Goal: Task Accomplishment & Management: Complete application form

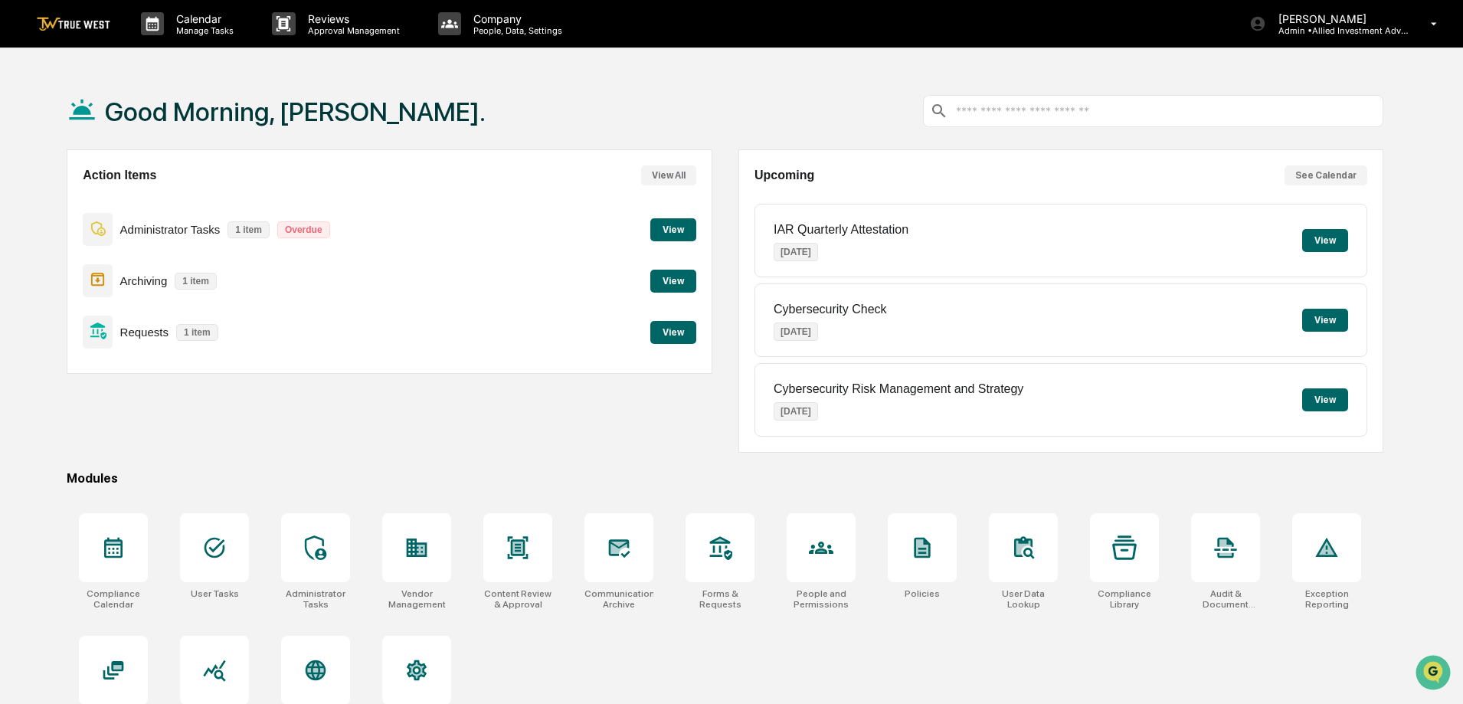
click at [675, 327] on button "View" at bounding box center [673, 332] width 46 height 23
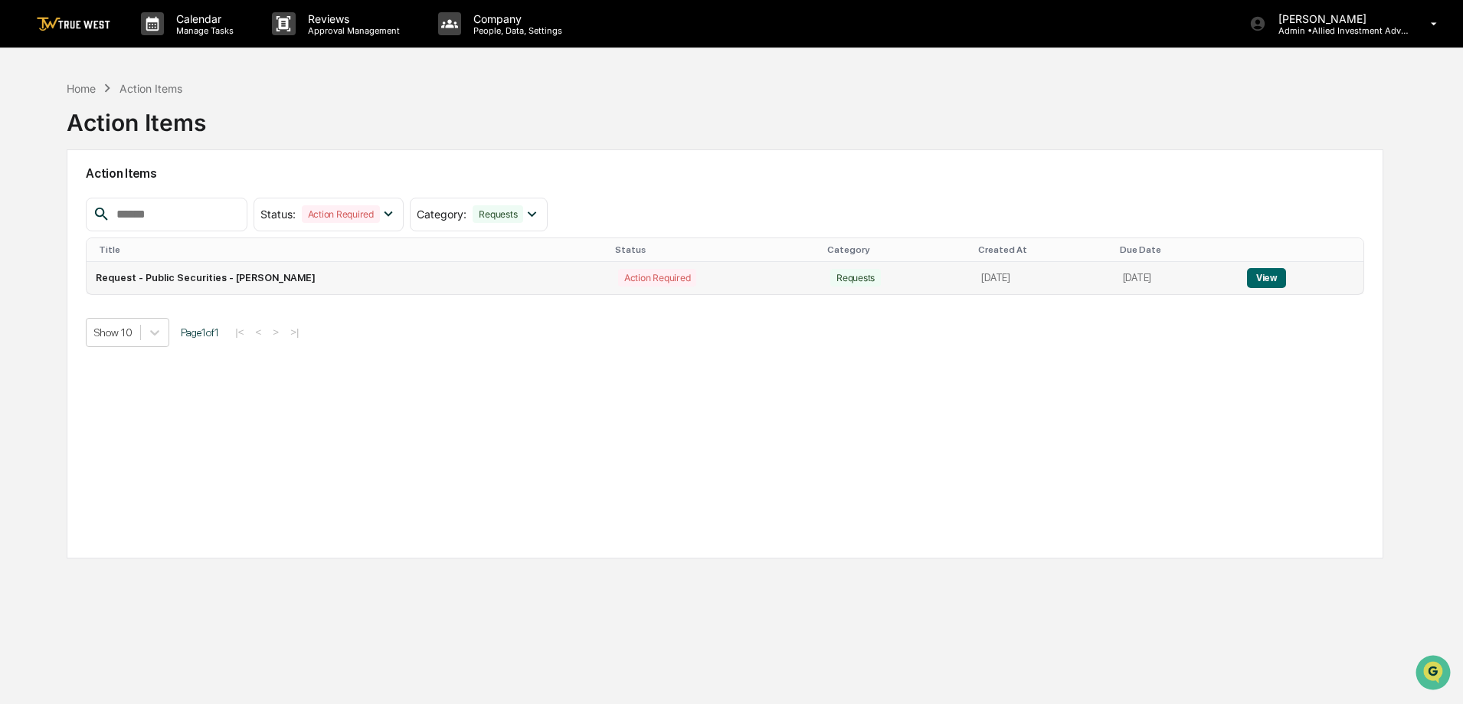
click at [1276, 279] on button "View" at bounding box center [1266, 278] width 39 height 20
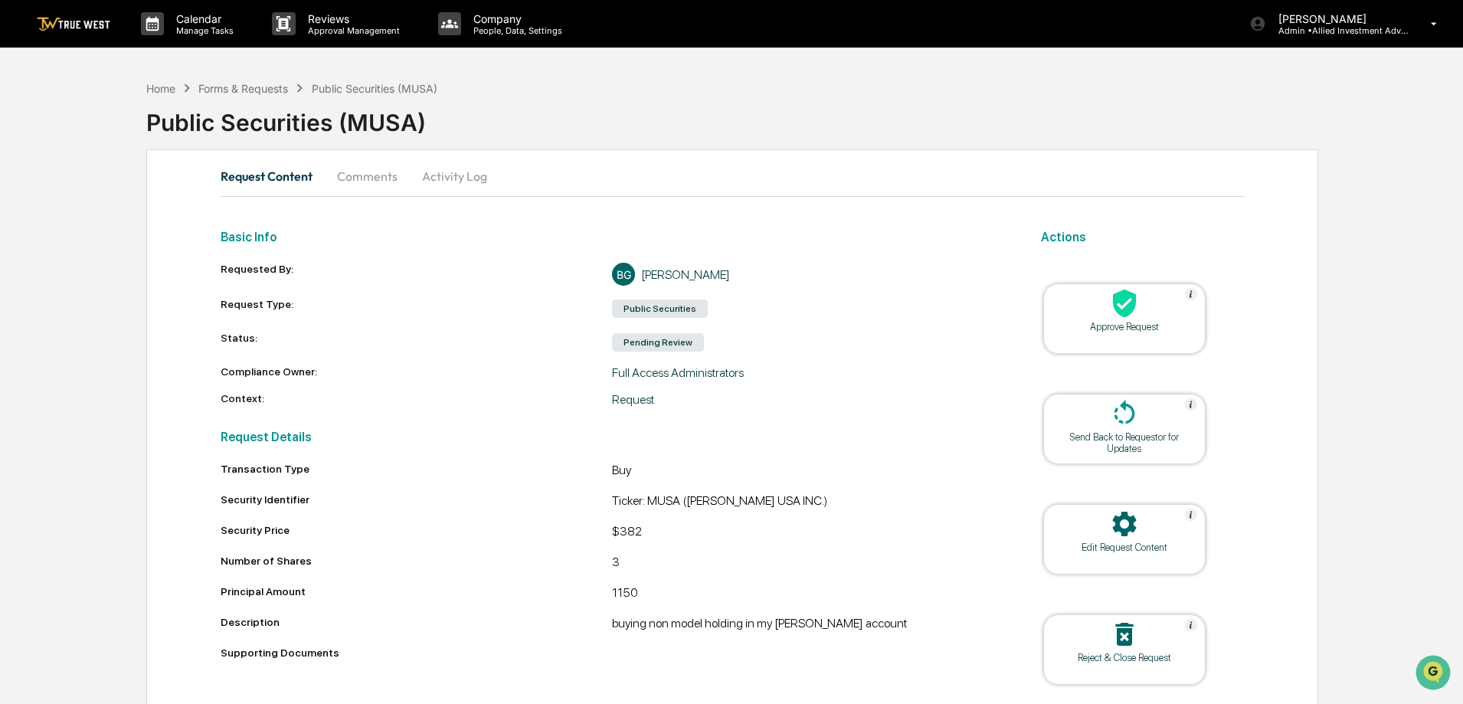
click at [1133, 326] on div "Approve Request" at bounding box center [1125, 326] width 138 height 11
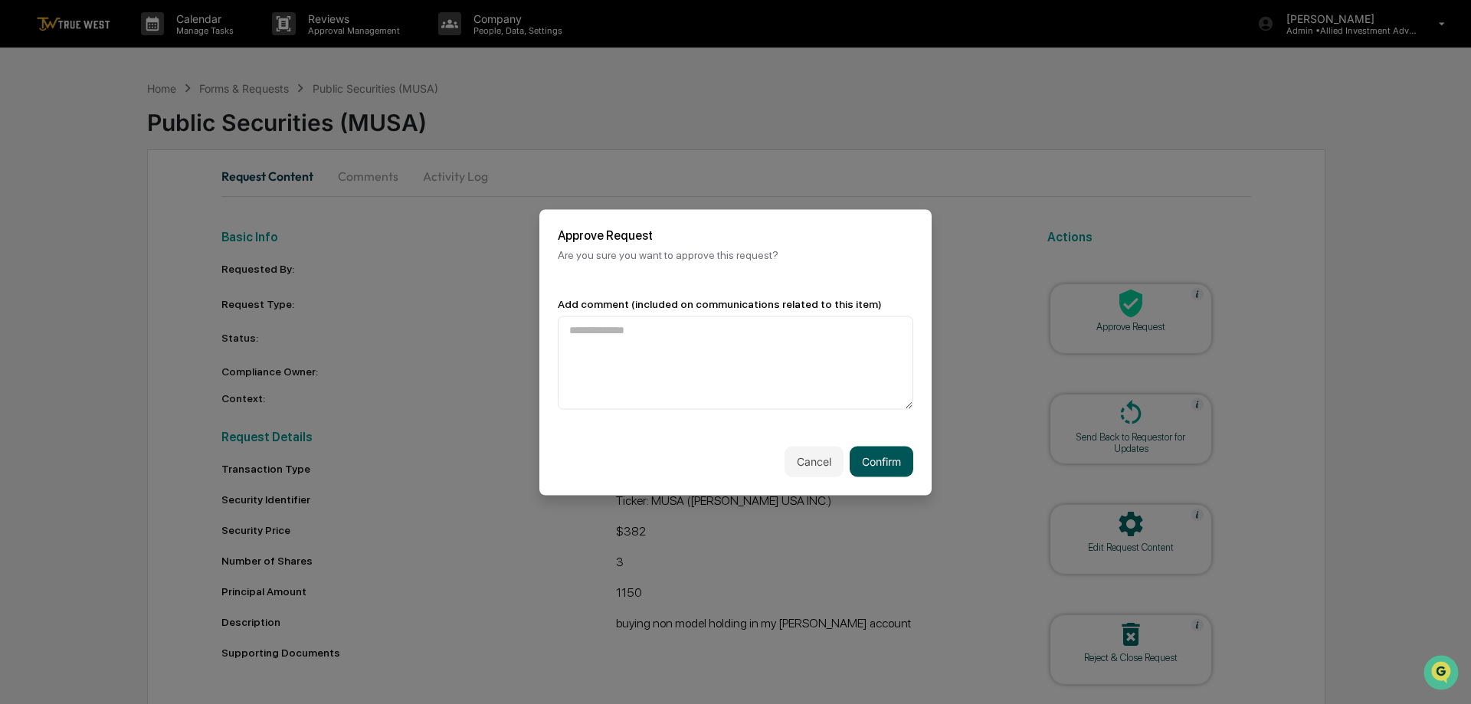
click at [880, 459] on button "Confirm" at bounding box center [881, 461] width 64 height 31
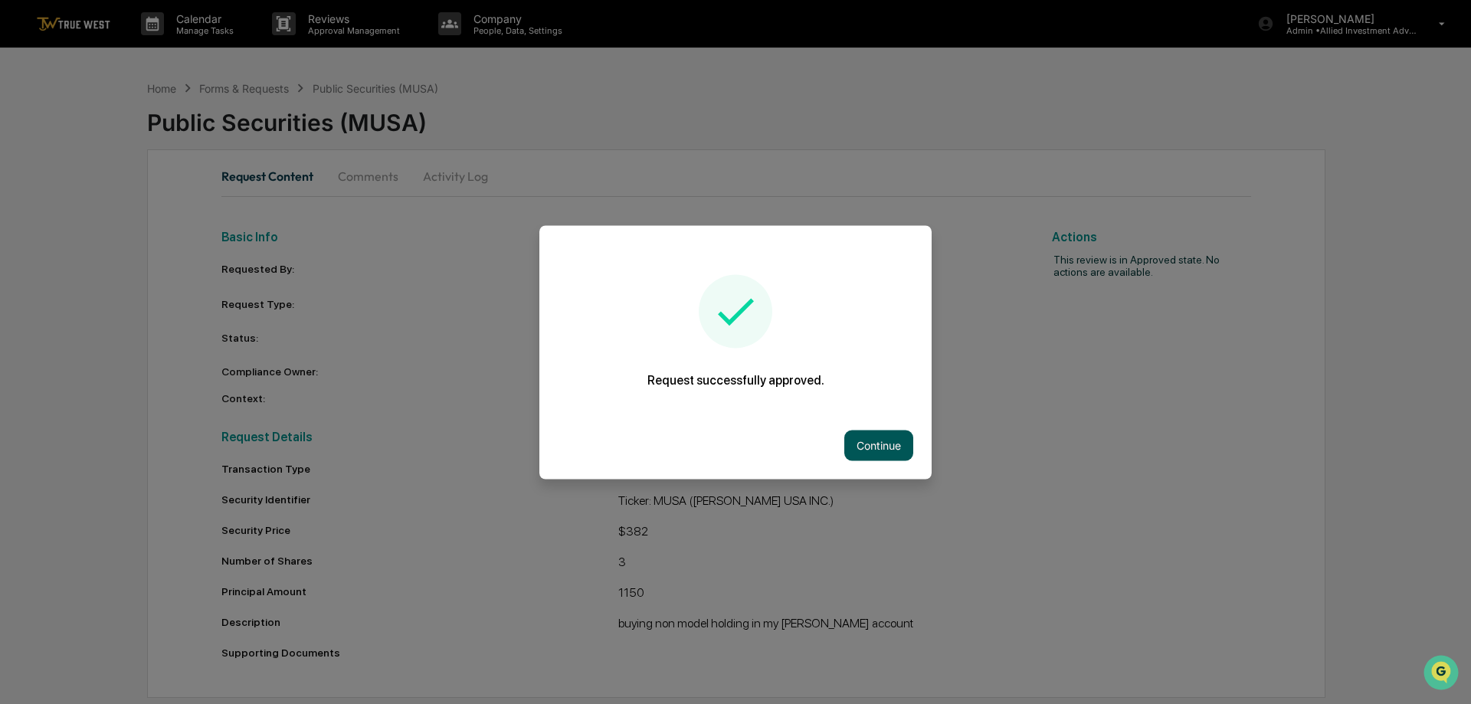
click at [884, 449] on button "Continue" at bounding box center [878, 445] width 69 height 31
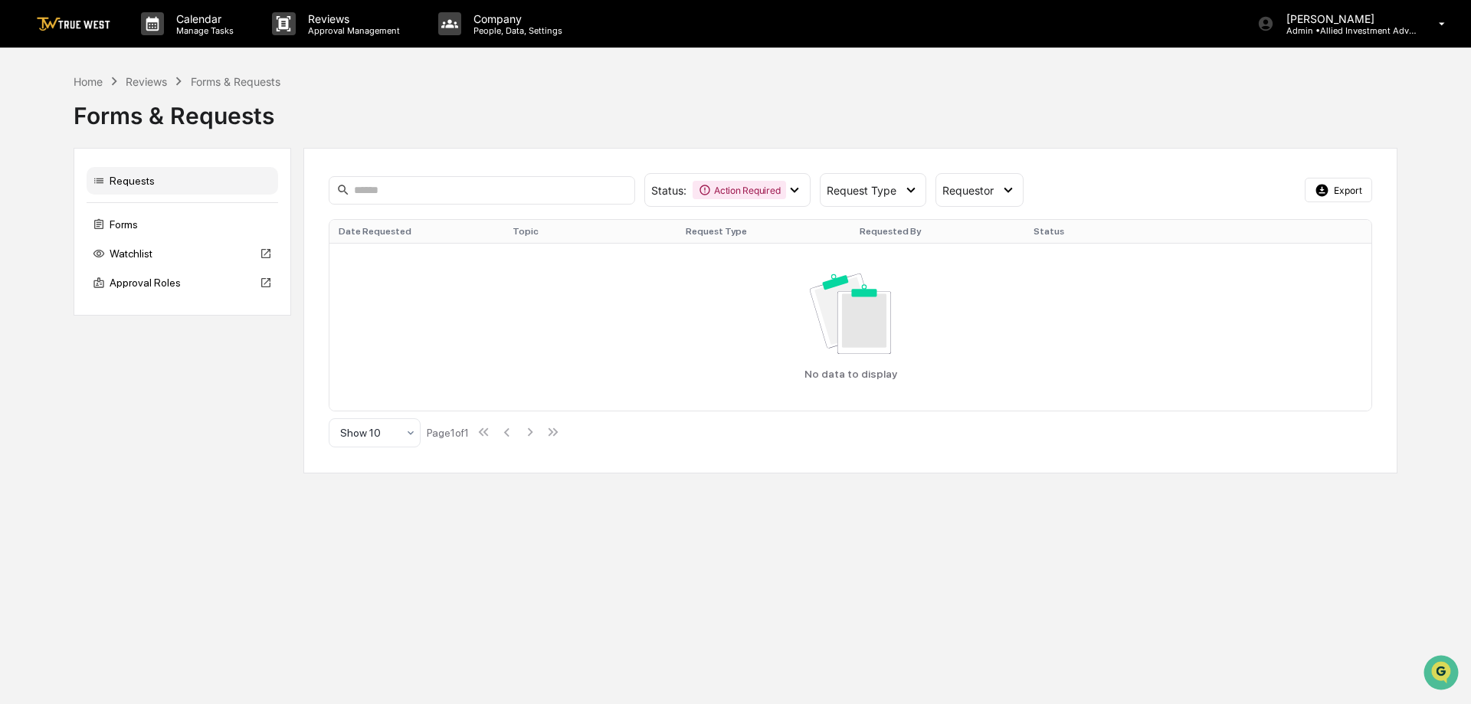
click at [73, 17] on img at bounding box center [74, 24] width 74 height 15
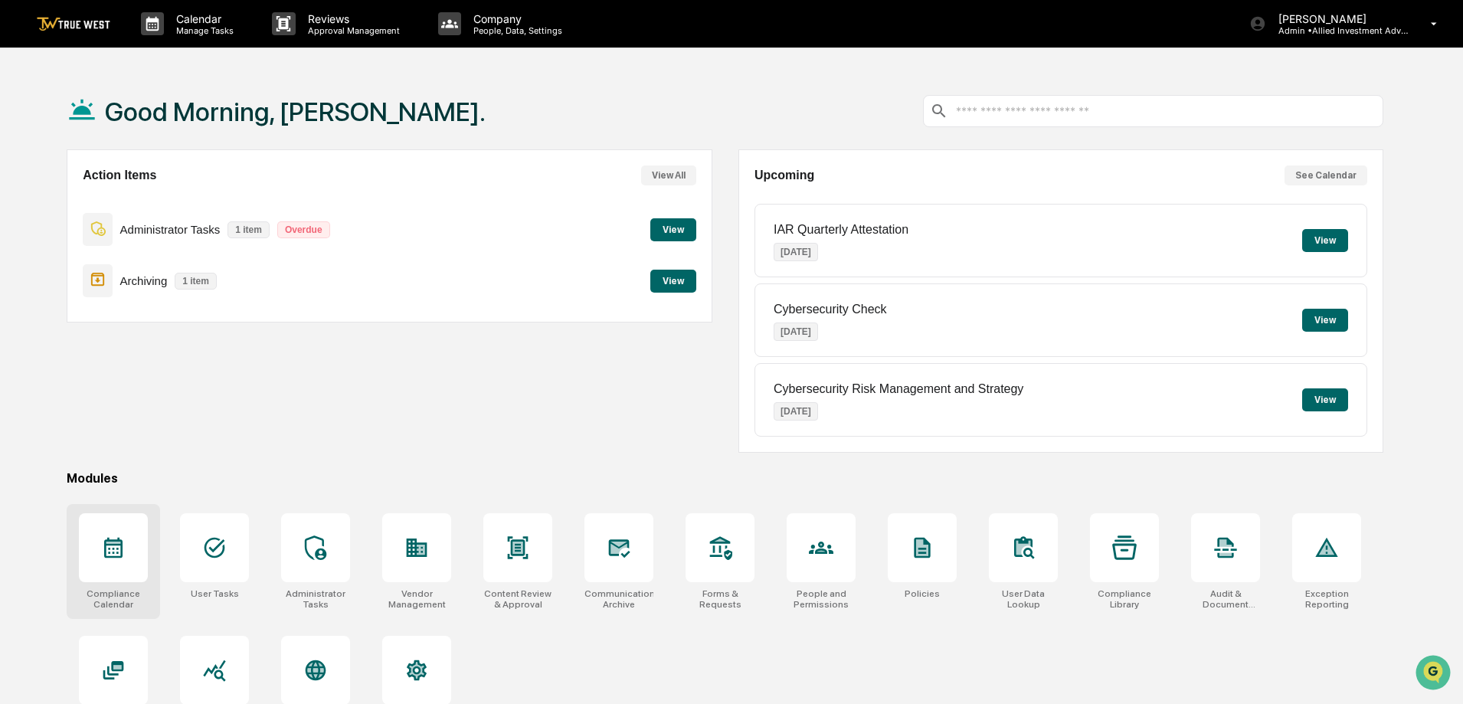
click at [133, 547] on div at bounding box center [113, 547] width 69 height 69
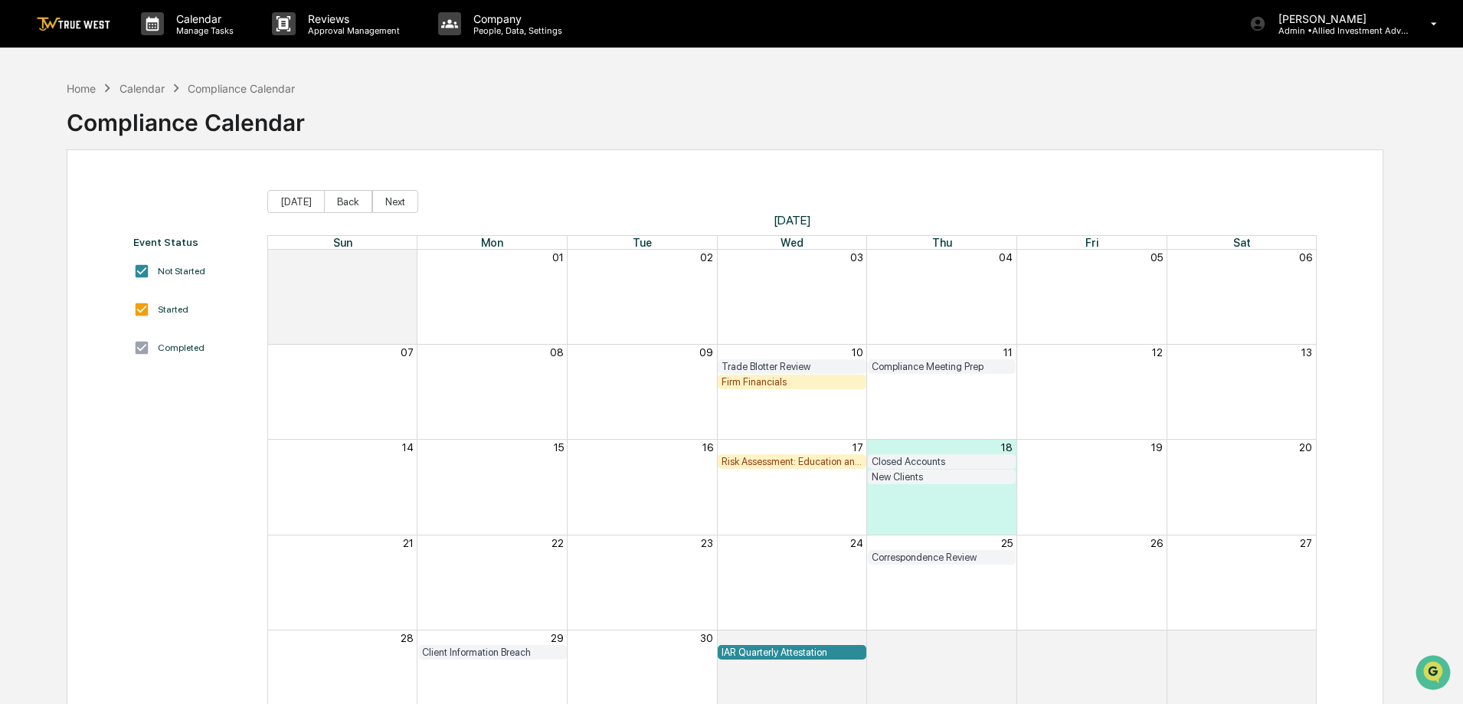
click at [78, 25] on img at bounding box center [74, 24] width 74 height 15
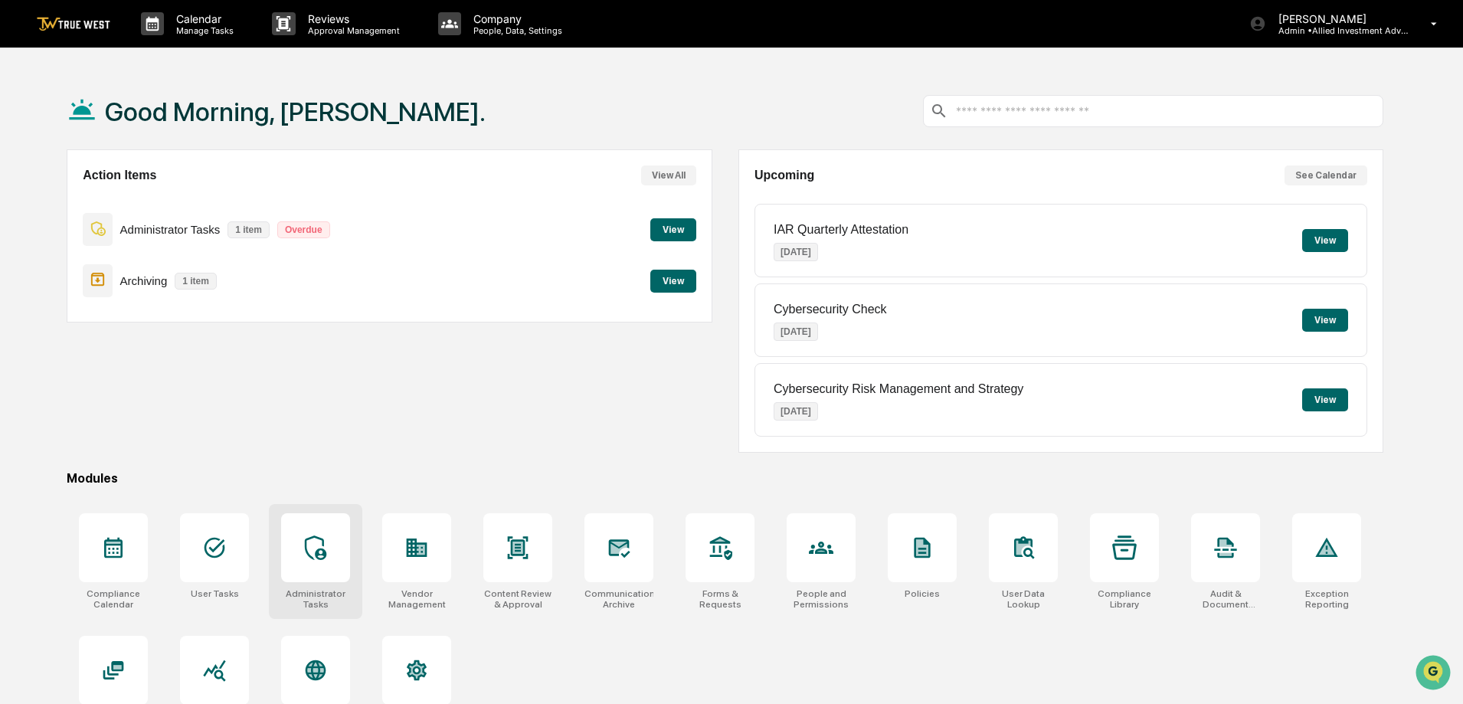
click at [313, 555] on icon at bounding box center [315, 547] width 25 height 25
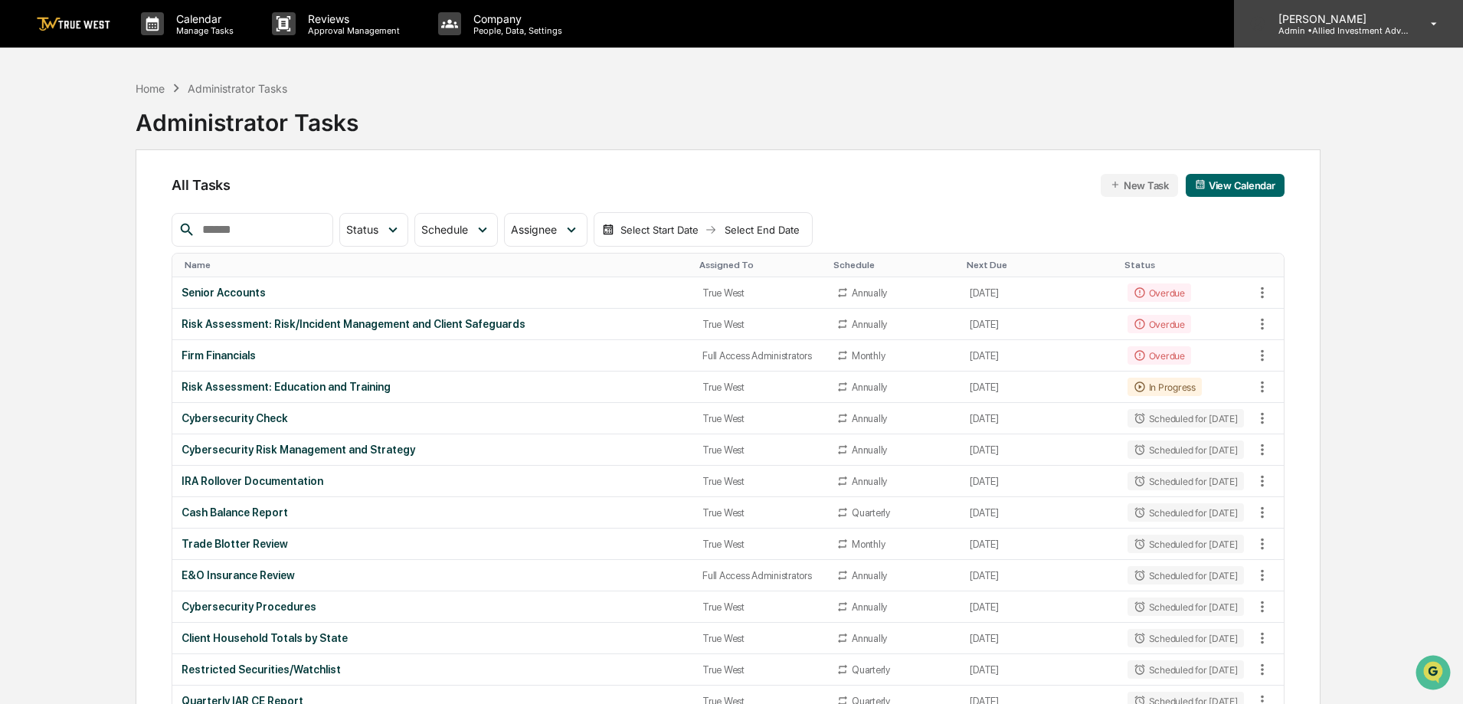
click at [1334, 25] on p "Admin • Allied Investment Advisors" at bounding box center [1337, 30] width 142 height 11
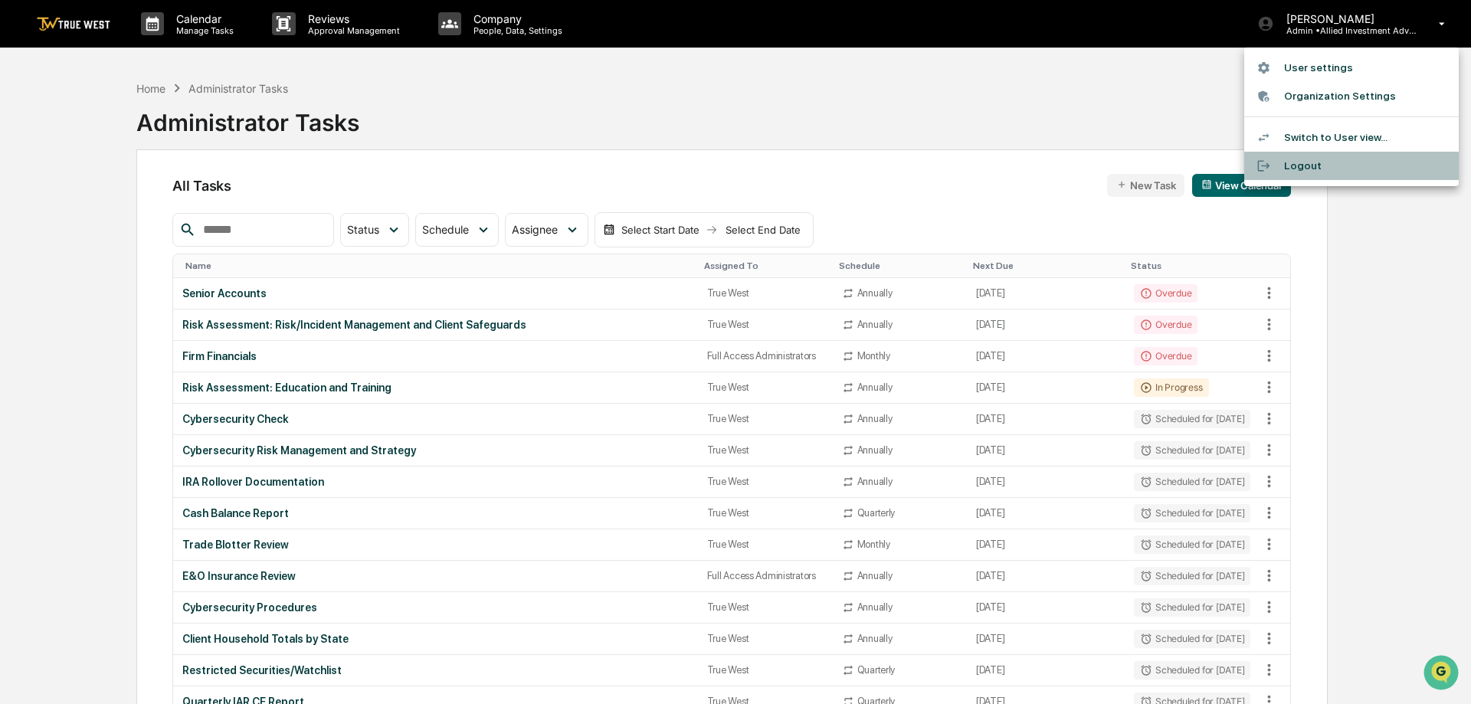
click at [1288, 164] on li "Logout" at bounding box center [1351, 166] width 214 height 28
